Goal: Information Seeking & Learning: Learn about a topic

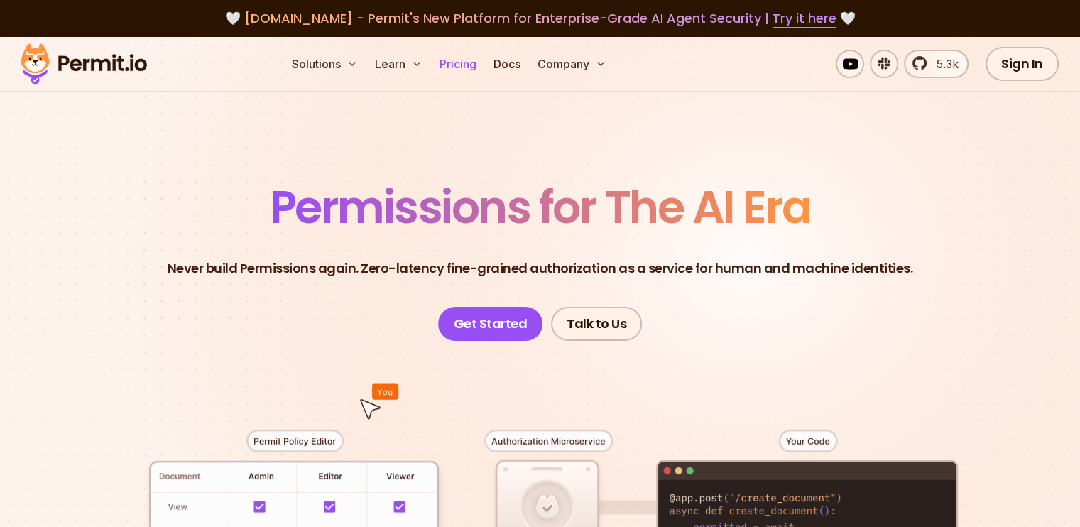
click at [482, 71] on link "Pricing" at bounding box center [458, 64] width 48 height 28
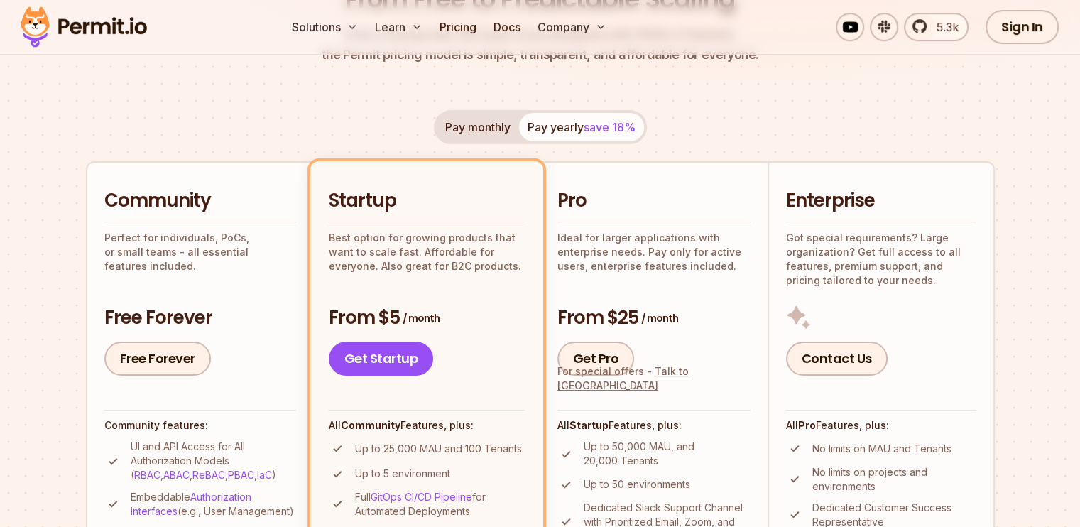
scroll to position [216, 0]
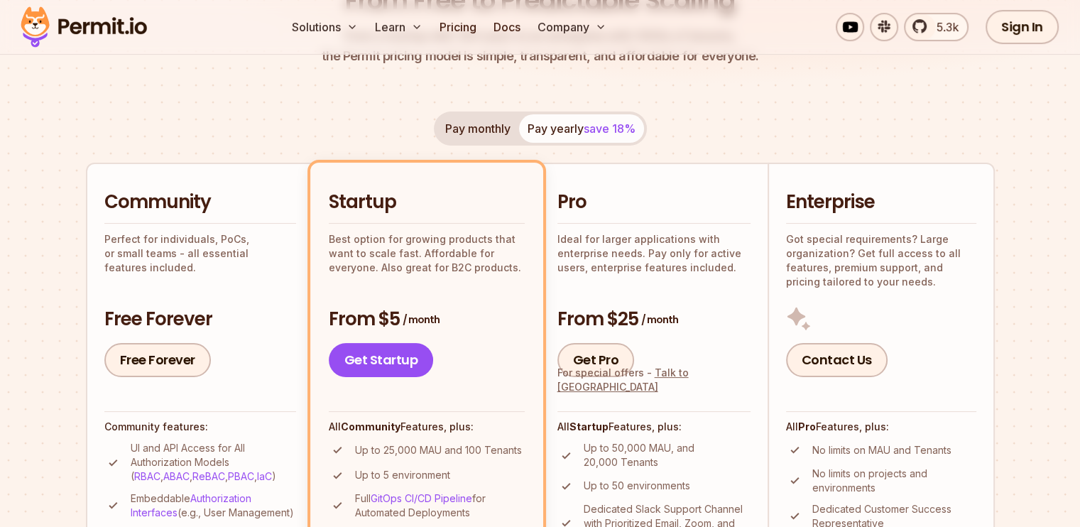
click at [569, 133] on div "Pay monthly Pay yearly save 18%" at bounding box center [540, 128] width 213 height 34
click at [495, 133] on button "Pay monthly" at bounding box center [478, 128] width 82 height 28
click at [605, 147] on div "Pay monthly Pay yearly save 18% Community Perfect for individuals, PoCs, or sma…" at bounding box center [540, 405] width 909 height 588
click at [568, 122] on button "Pay yearly save 18%" at bounding box center [581, 128] width 125 height 28
click at [934, 25] on span "5.3k" at bounding box center [943, 26] width 31 height 17
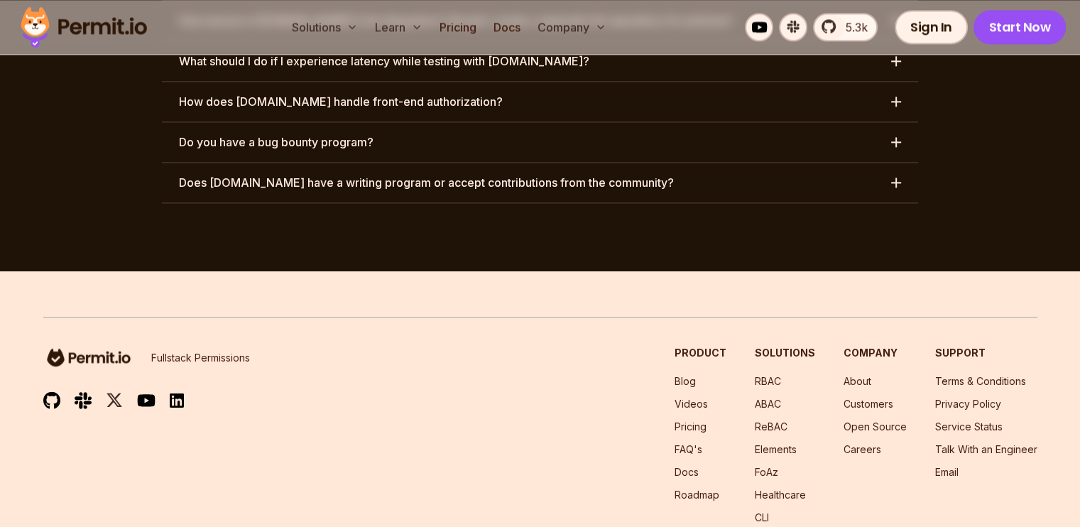
scroll to position [7451, 0]
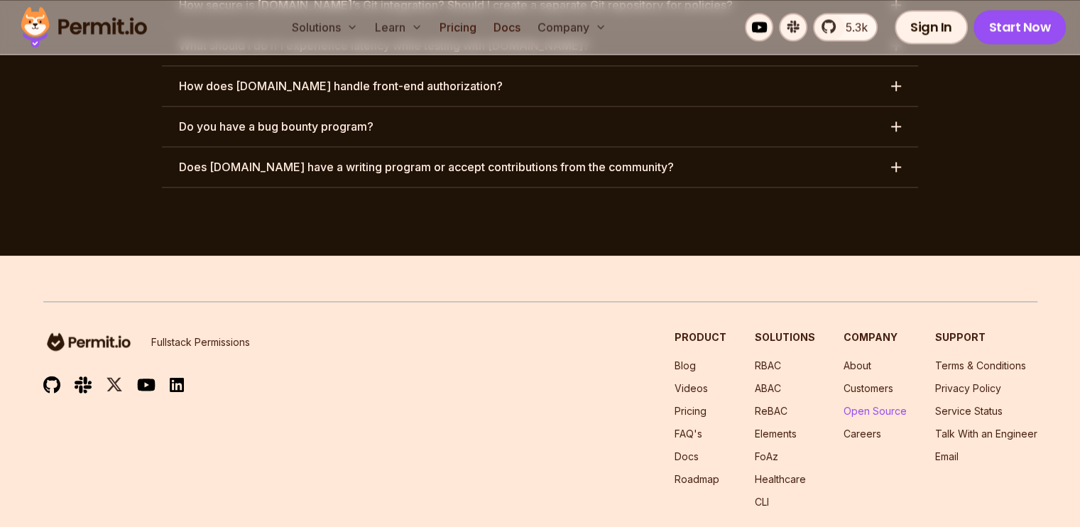
click at [843, 405] on link "Open Source" at bounding box center [874, 411] width 63 height 12
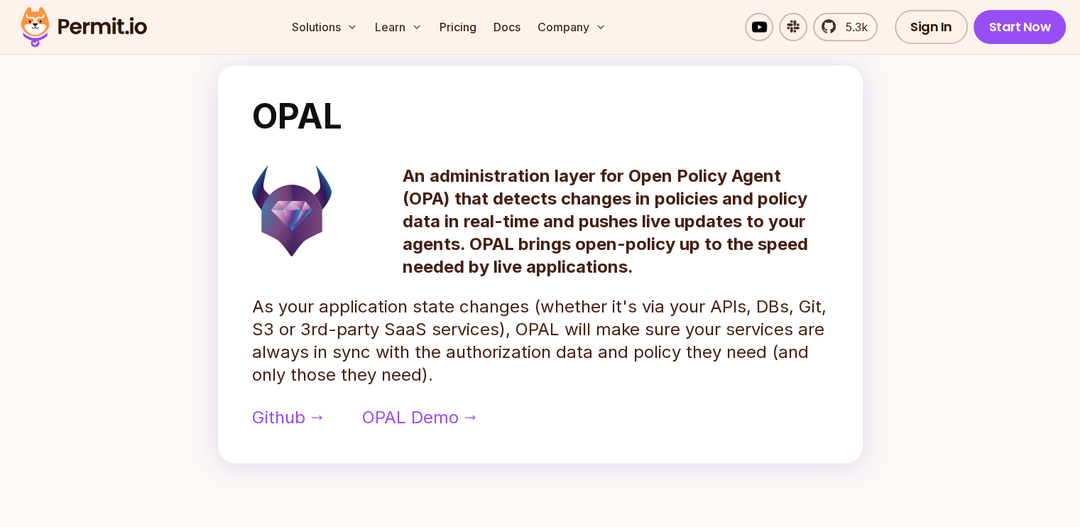
scroll to position [642, 0]
click at [545, 386] on p "As your application state changes (whether it's via your APIs, DBs, Git, S3 or …" at bounding box center [540, 340] width 576 height 91
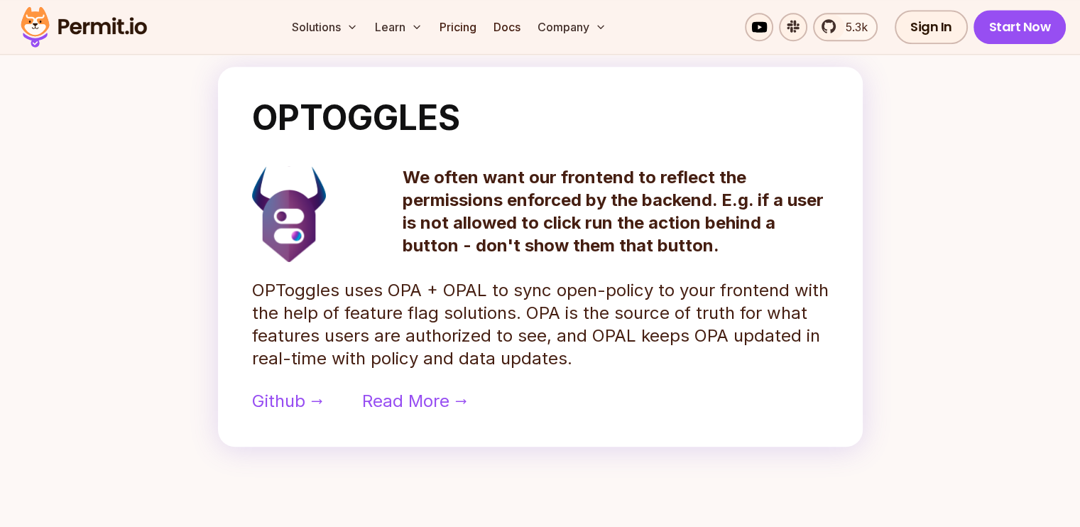
scroll to position [1153, 0]
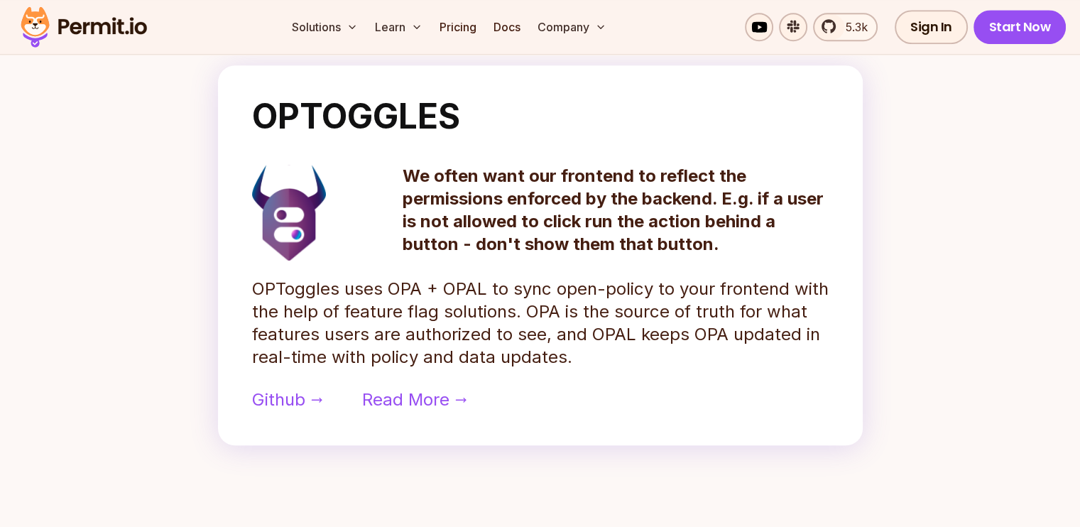
click at [545, 394] on div "OPTOGGLES We often want our frontend to reflect the permissions enforced by the…" at bounding box center [540, 255] width 644 height 380
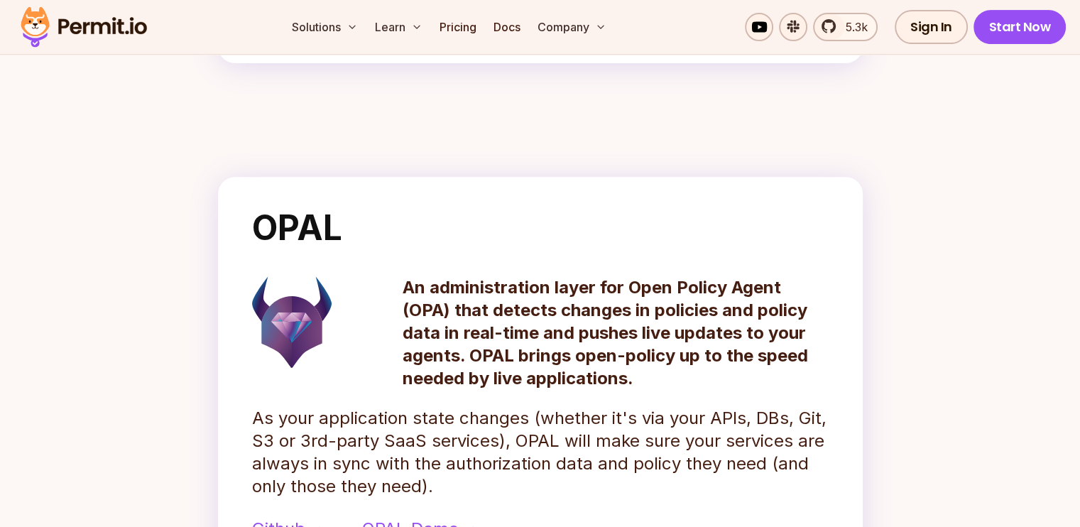
scroll to position [544, 0]
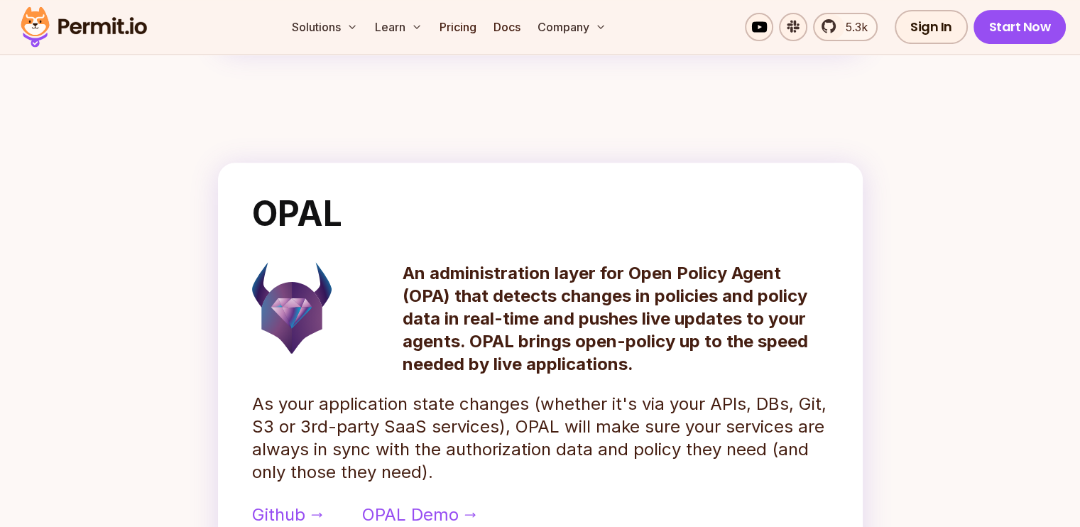
click at [309, 326] on img at bounding box center [291, 308] width 79 height 92
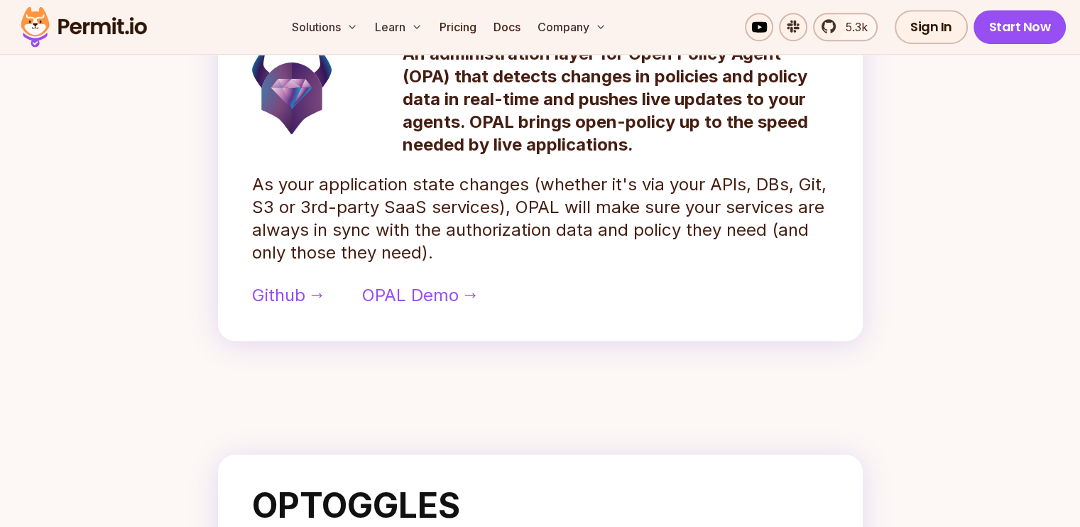
scroll to position [766, 0]
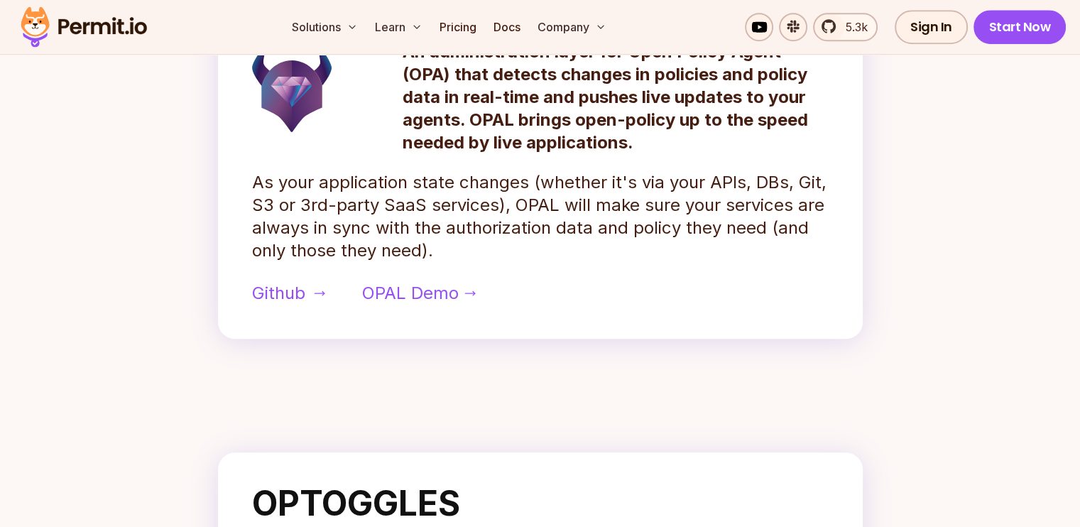
click at [289, 305] on span "Github" at bounding box center [278, 293] width 53 height 23
